Goal: Transaction & Acquisition: Purchase product/service

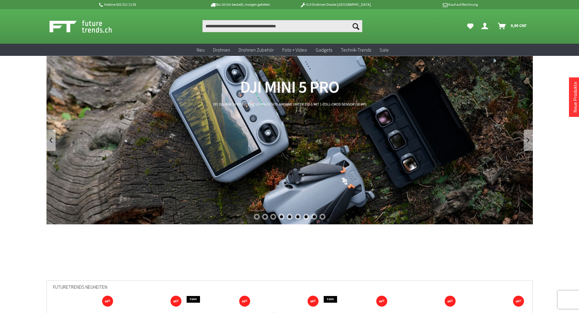
click at [251, 141] on link "DJI Mini 5 Pro" at bounding box center [290, 140] width 486 height 169
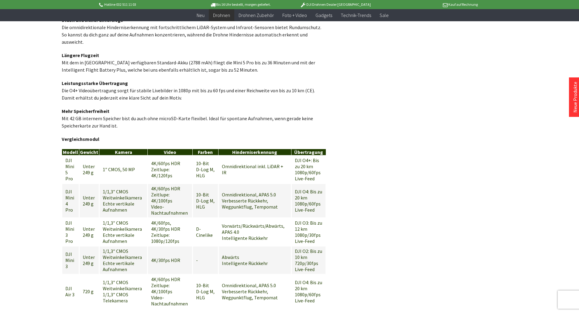
scroll to position [295, 0]
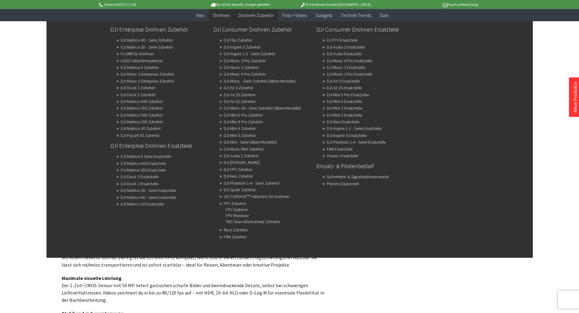
click at [254, 17] on span "Drohnen Zubehör" at bounding box center [256, 15] width 35 height 6
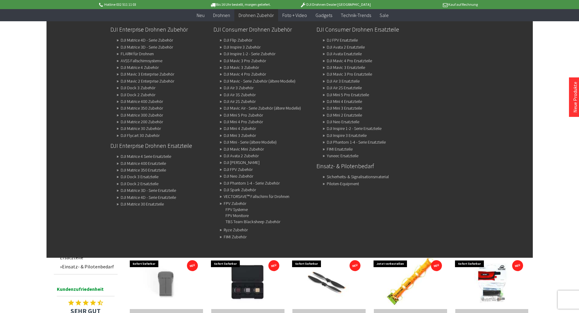
scroll to position [91, 0]
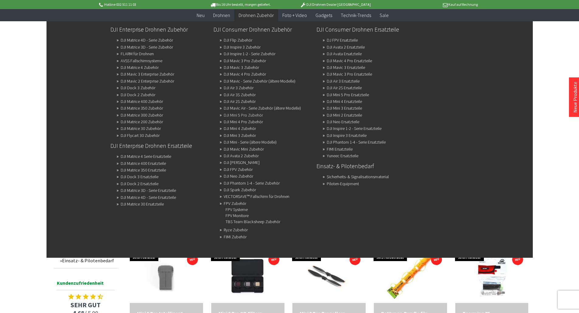
click at [243, 116] on link "DJI Mini 5 Pro Zubehör" at bounding box center [243, 115] width 39 height 9
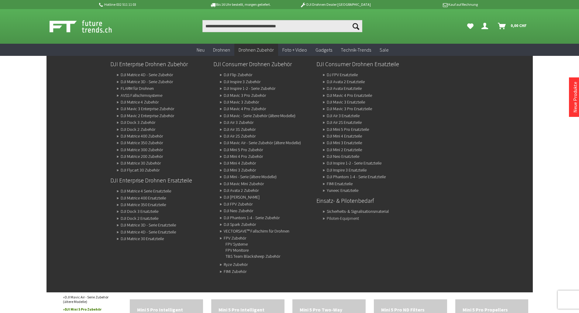
click at [346, 220] on link "Piloten-Equipment" at bounding box center [343, 218] width 32 height 9
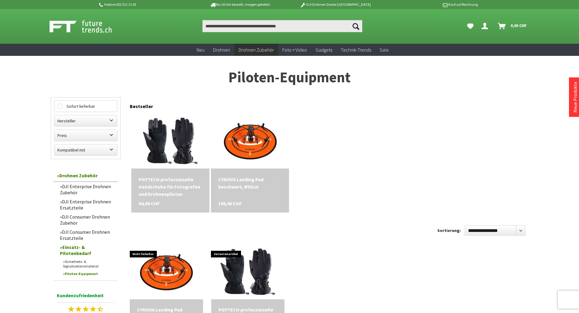
click at [85, 264] on link "Sicherheits- & Signalisationsmaterial" at bounding box center [89, 264] width 58 height 12
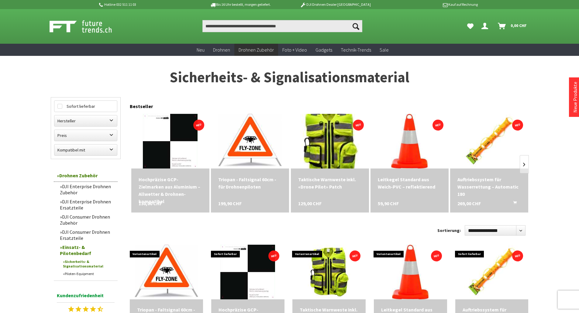
click at [336, 126] on img at bounding box center [329, 141] width 59 height 77
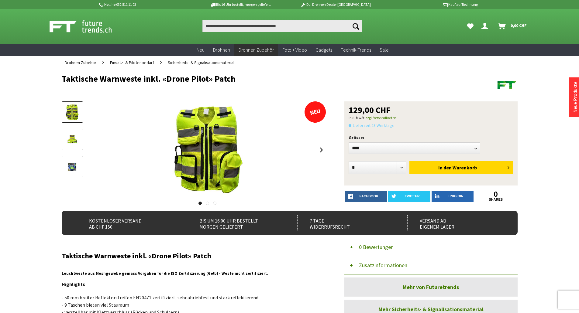
click at [75, 141] on img at bounding box center [72, 140] width 14 height 18
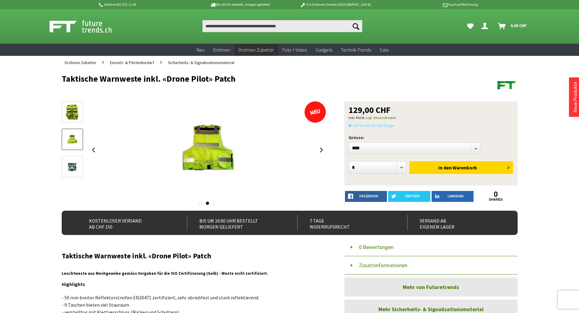
click at [72, 167] on img at bounding box center [72, 167] width 14 height 18
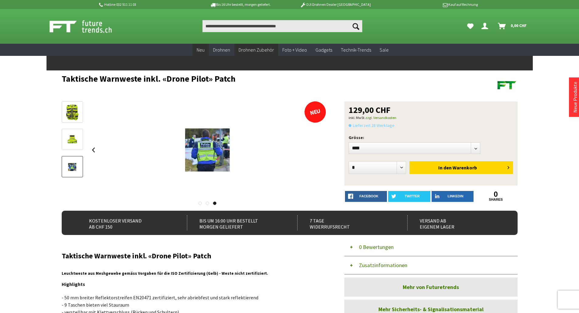
click at [202, 48] on span "Neu" at bounding box center [201, 50] width 8 height 6
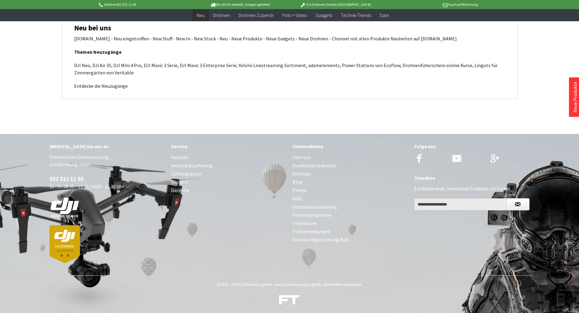
scroll to position [2576, 0]
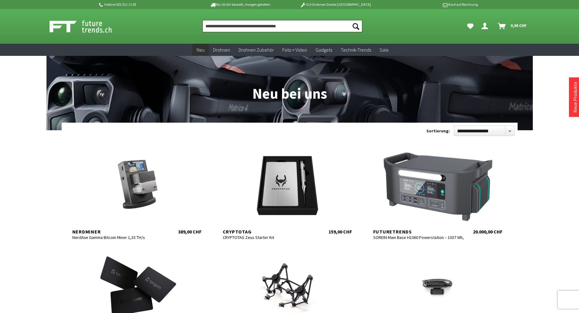
click at [247, 27] on input "Produkt, Marke, Kategorie, EAN, Artikelnummer…" at bounding box center [282, 26] width 160 height 12
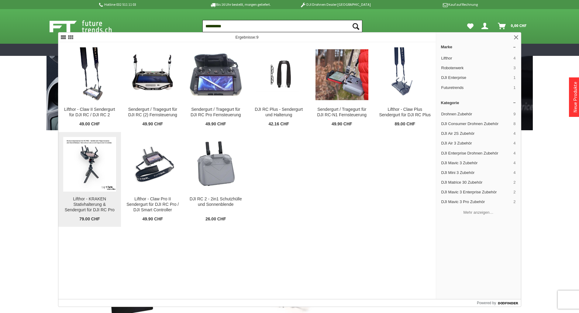
type input "**********"
click at [92, 167] on img at bounding box center [89, 164] width 53 height 53
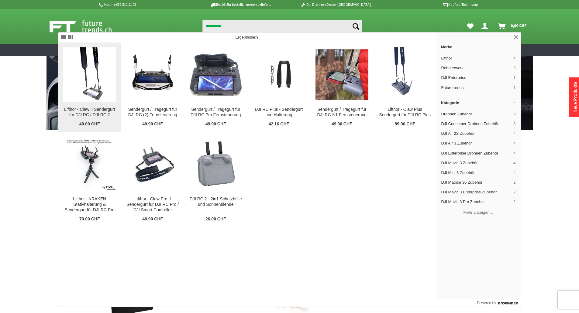
click at [92, 79] on img at bounding box center [89, 74] width 40 height 55
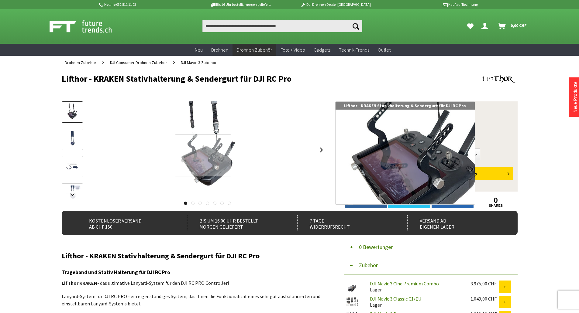
click at [203, 156] on div at bounding box center [203, 156] width 57 height 42
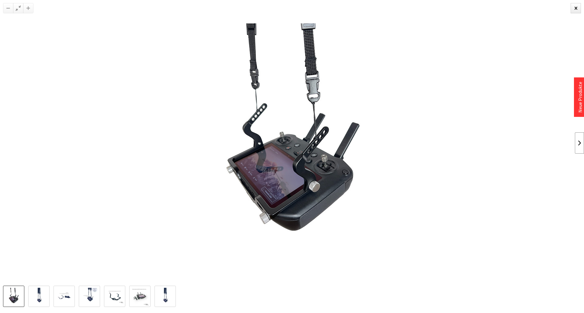
click at [576, 140] on link at bounding box center [579, 143] width 9 height 21
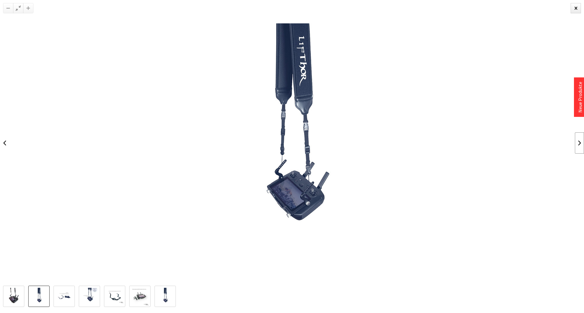
click at [576, 140] on link at bounding box center [579, 143] width 9 height 21
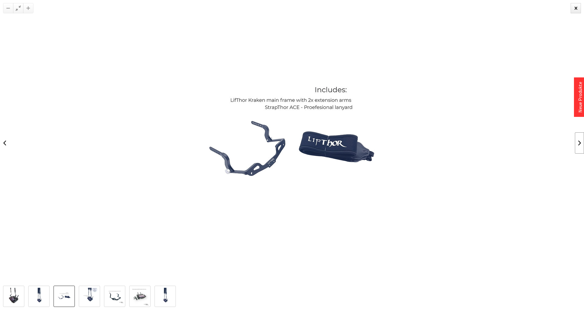
click at [576, 140] on link at bounding box center [579, 143] width 9 height 21
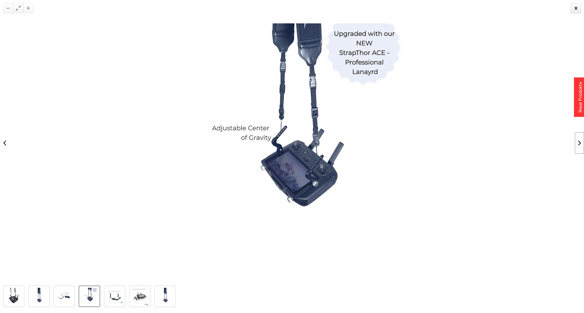
click at [576, 140] on link at bounding box center [579, 143] width 9 height 21
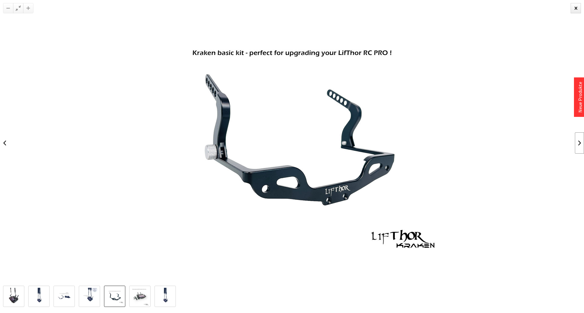
click at [576, 140] on link at bounding box center [579, 143] width 9 height 21
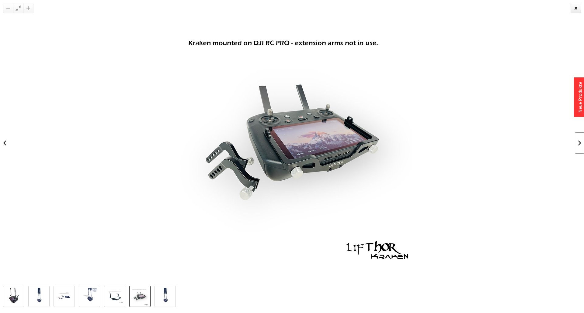
click at [576, 140] on link at bounding box center [579, 143] width 9 height 21
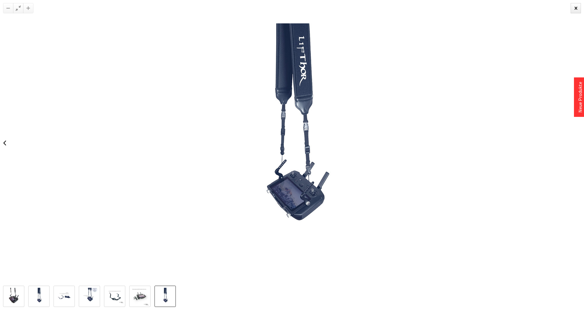
click at [576, 140] on div at bounding box center [292, 143] width 584 height 286
click at [574, 7] on div at bounding box center [575, 8] width 10 height 10
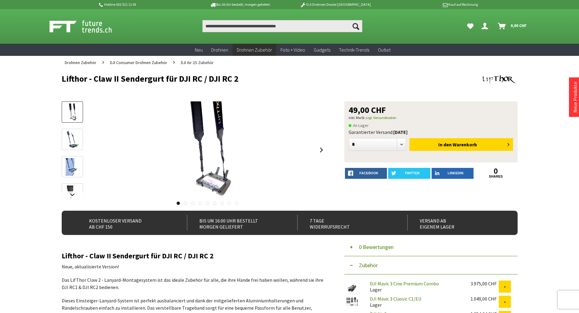
click at [69, 140] on img at bounding box center [72, 140] width 13 height 18
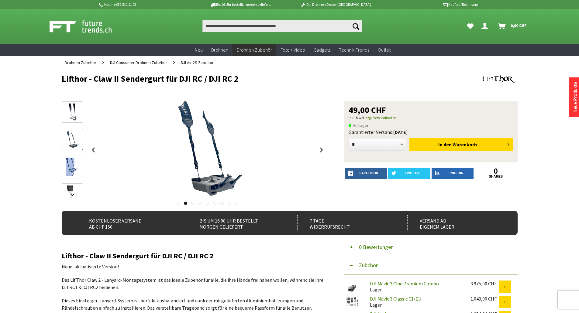
click at [70, 157] on link at bounding box center [72, 166] width 21 height 21
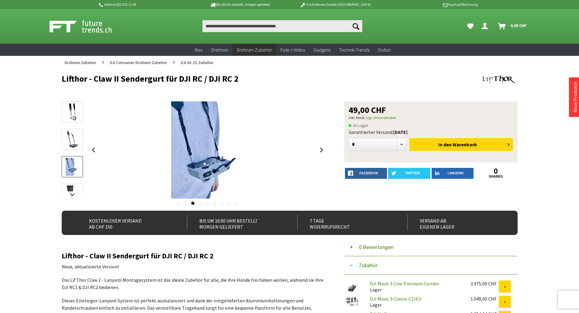
click at [68, 172] on img at bounding box center [72, 167] width 13 height 18
click at [69, 187] on img at bounding box center [72, 195] width 13 height 18
